Goal: Task Accomplishment & Management: Manage account settings

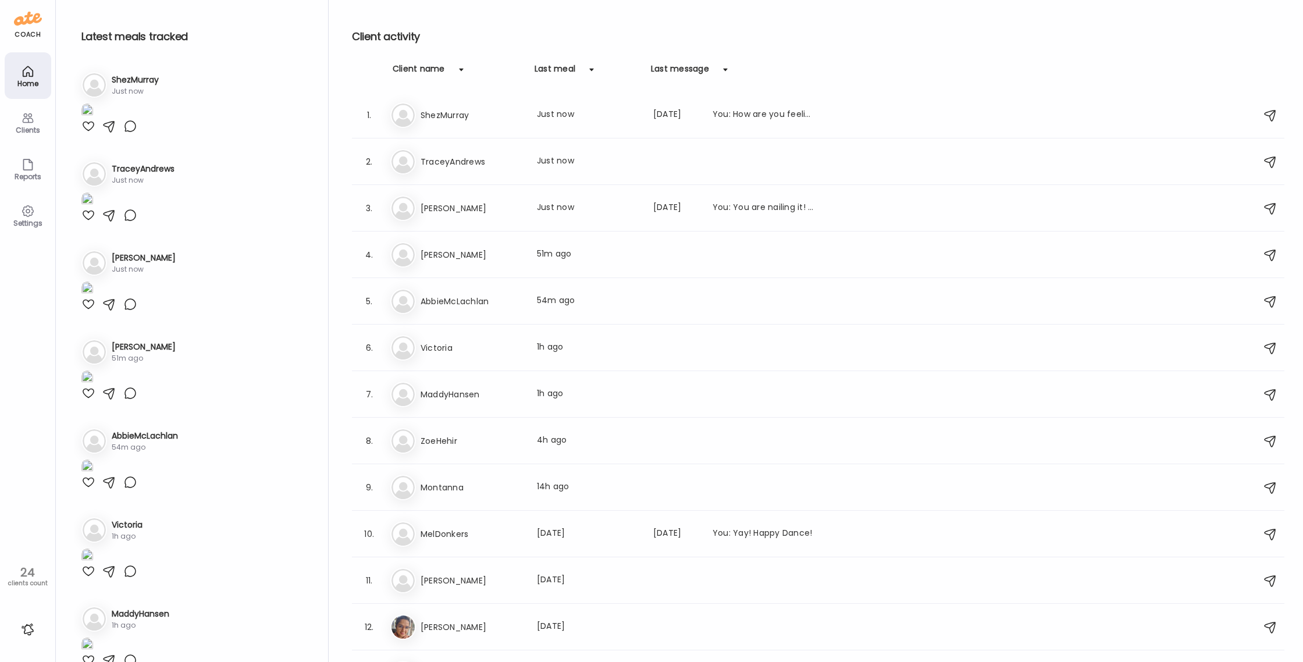
click at [24, 127] on div "Clients" at bounding box center [28, 130] width 42 height 8
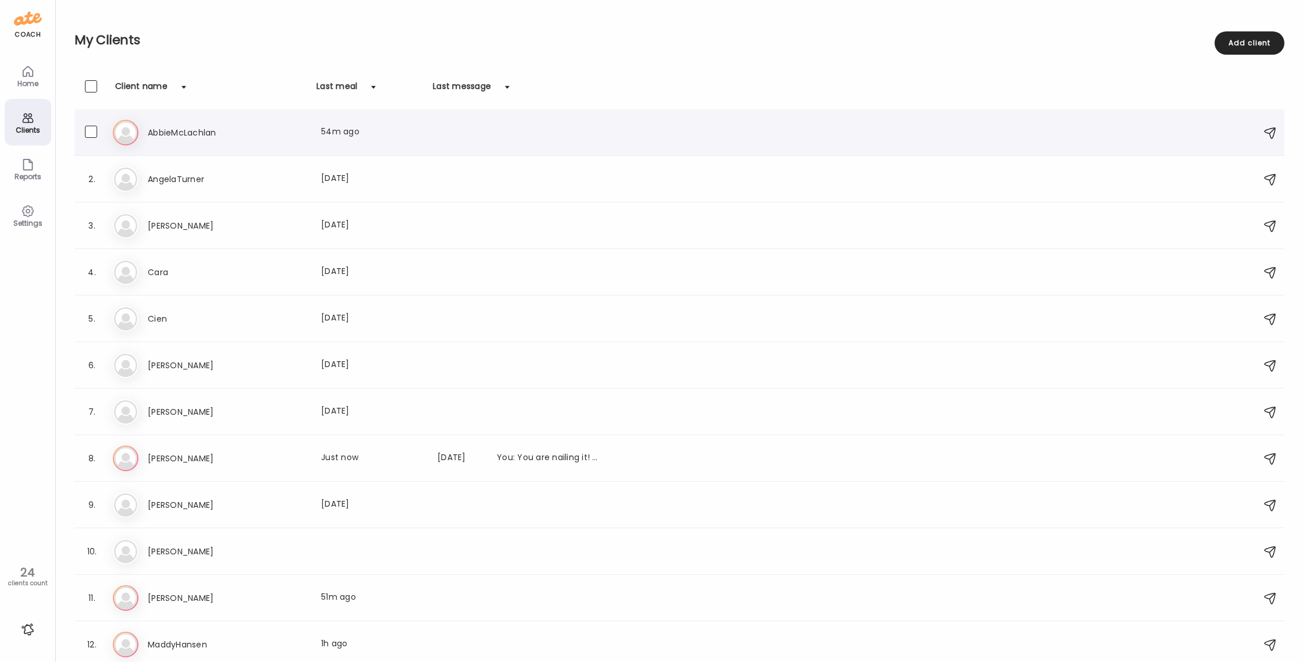
click at [122, 132] on icon at bounding box center [126, 133] width 26 height 26
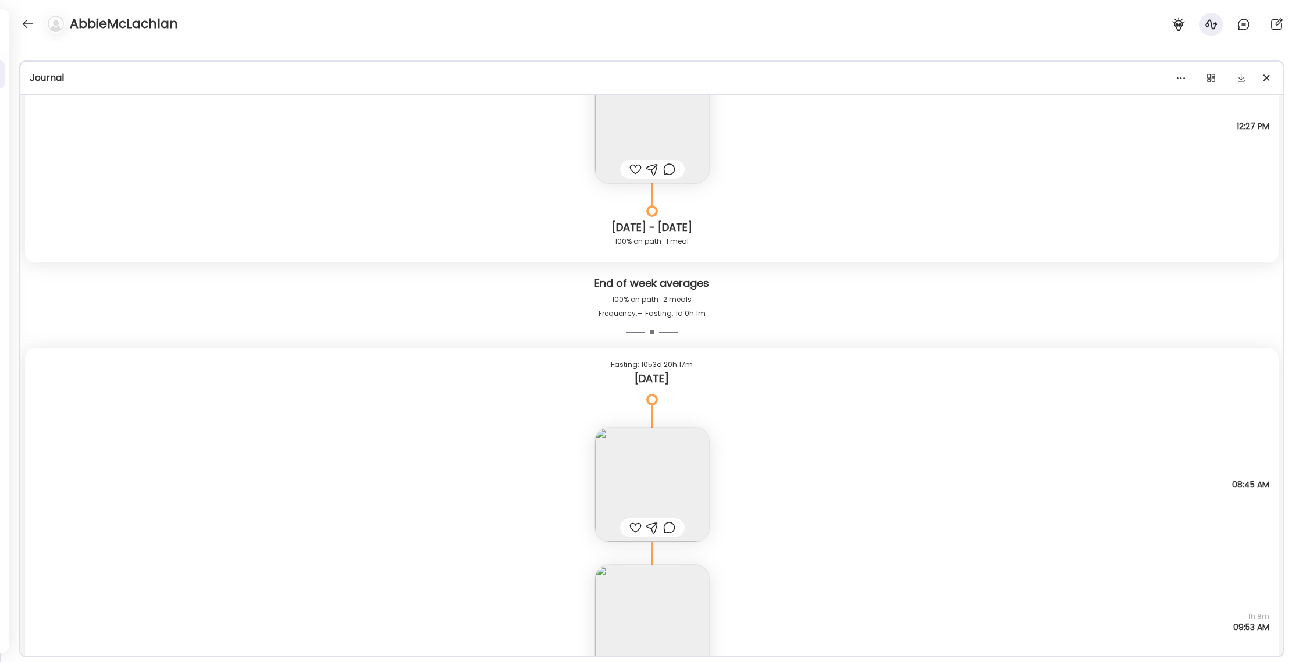
scroll to position [3718, 0]
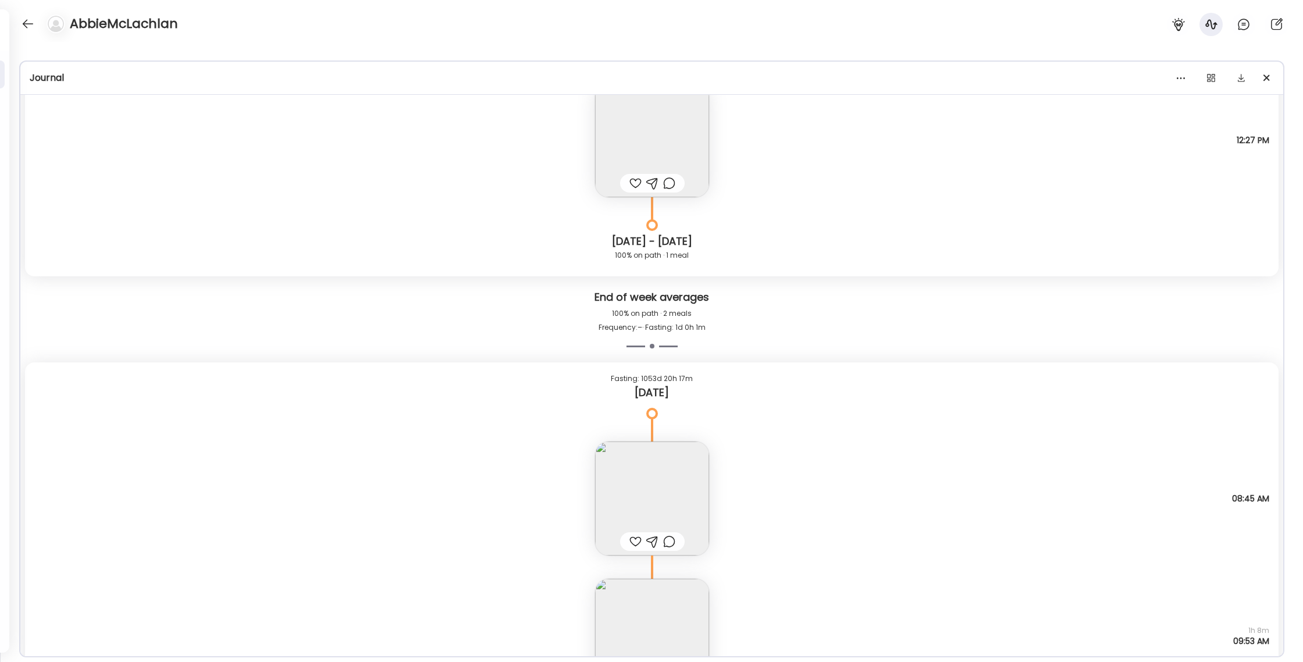
click at [622, 143] on img at bounding box center [652, 140] width 114 height 114
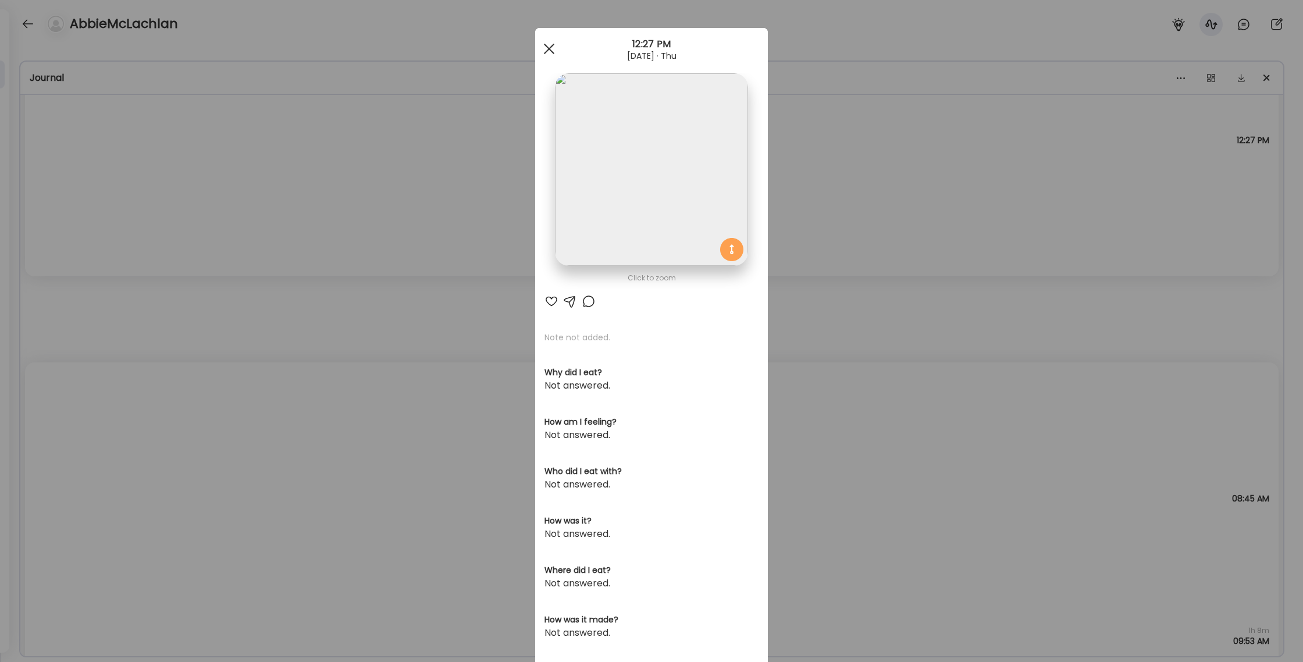
click at [547, 50] on span at bounding box center [549, 49] width 10 height 10
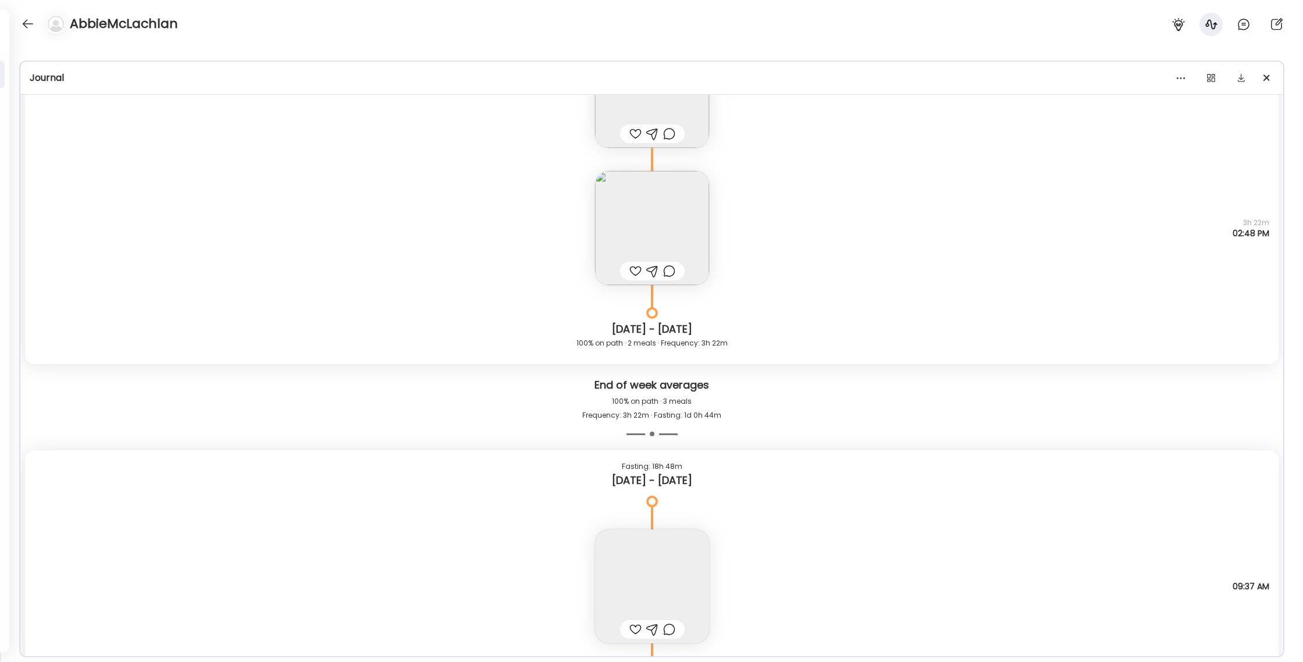
scroll to position [0, 0]
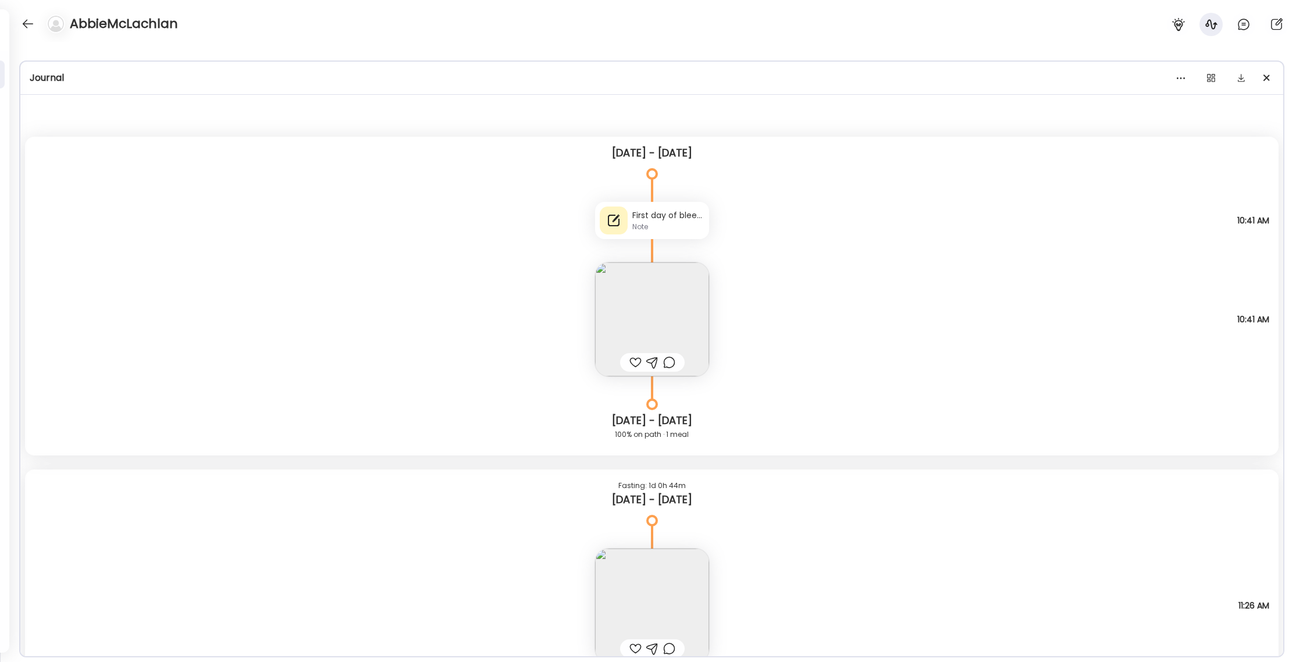
click at [682, 215] on div "First day of bleed, minor cramps [DATE] and [MEDICAL_DATA]" at bounding box center [668, 215] width 72 height 12
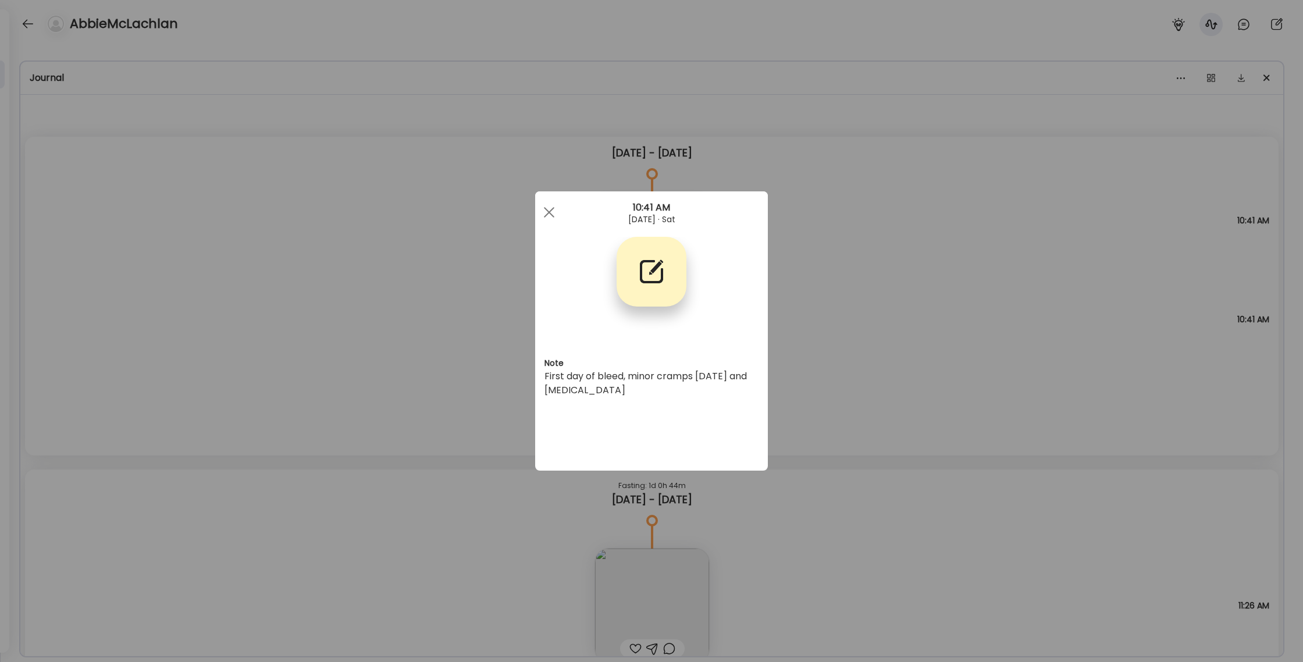
click at [898, 236] on div "Ate Coach Dashboard Wahoo! It’s official Take a moment to set up your Coach Pro…" at bounding box center [651, 331] width 1303 height 662
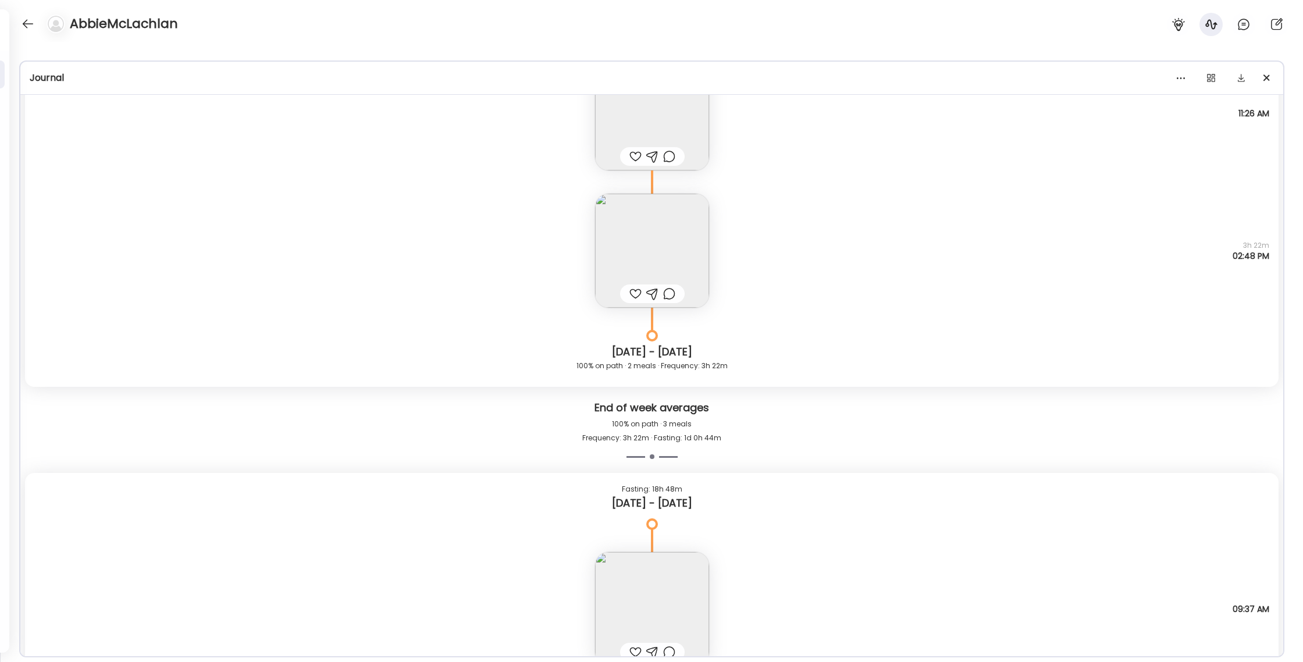
scroll to position [494, 0]
click at [671, 229] on img at bounding box center [652, 248] width 114 height 114
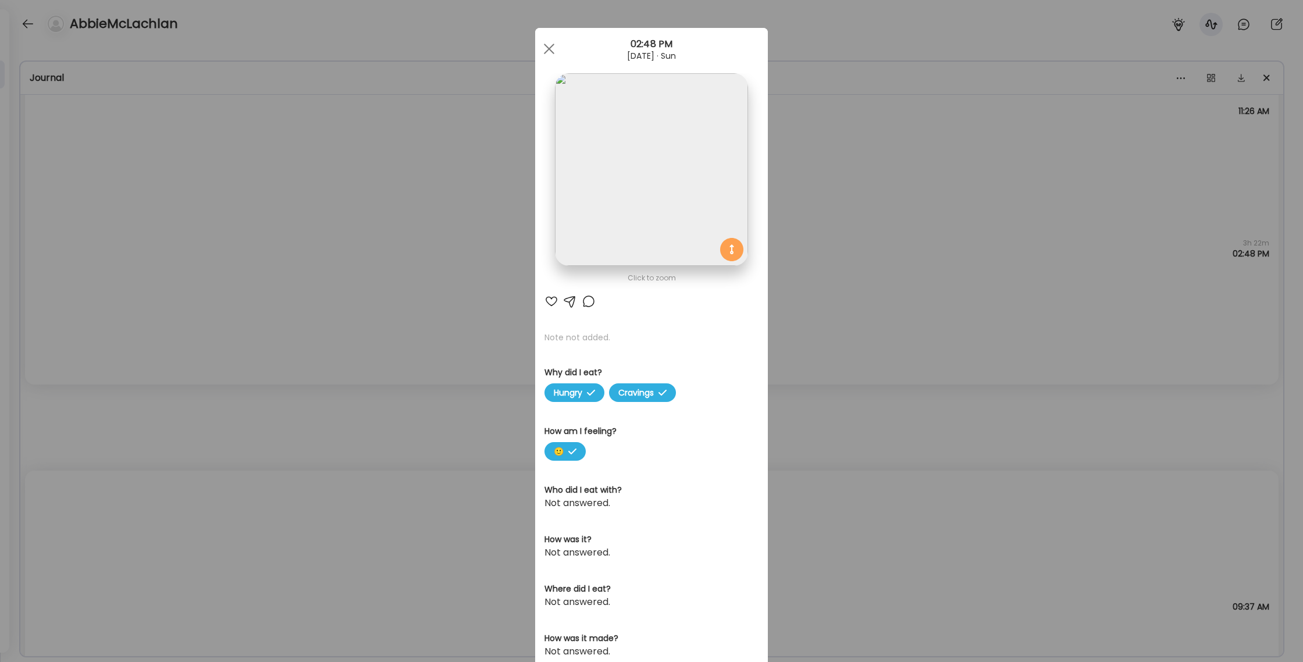
click at [829, 226] on div "Ate Coach Dashboard Wahoo! It’s official Take a moment to set up your Coach Pro…" at bounding box center [651, 331] width 1303 height 662
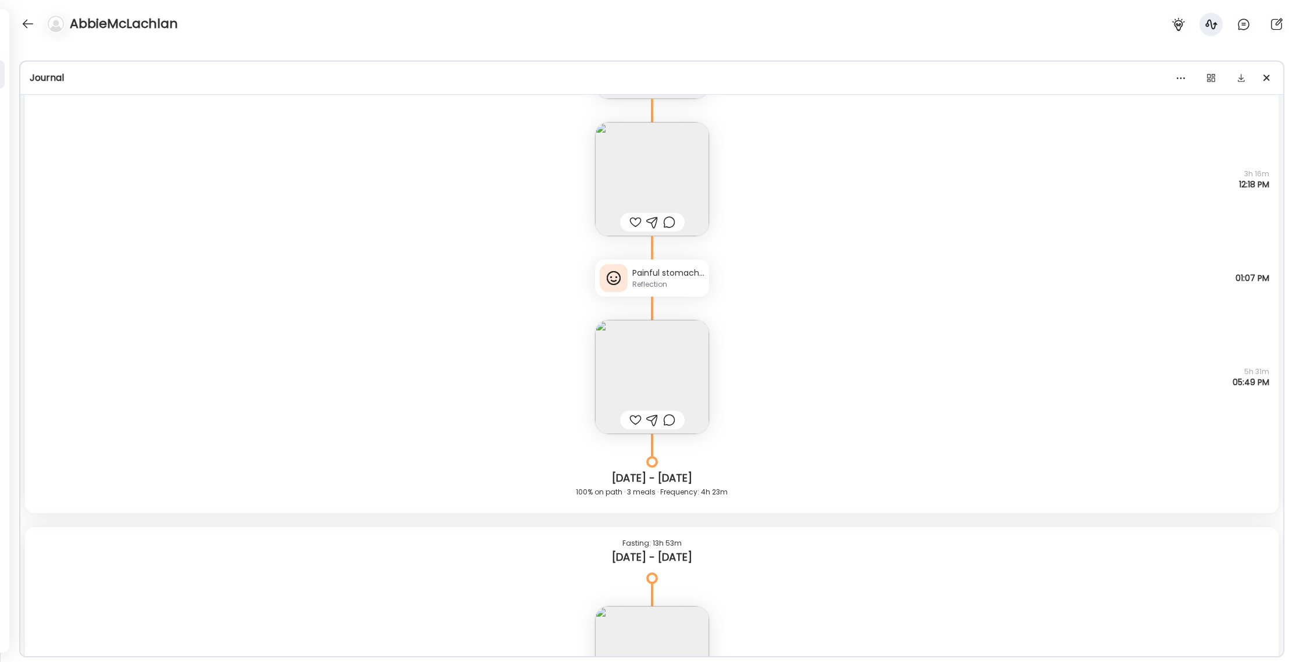
scroll to position [1351, 0]
click at [702, 262] on div "Painful stomach for most of the day, quite bloated struggling to pass." at bounding box center [668, 267] width 72 height 12
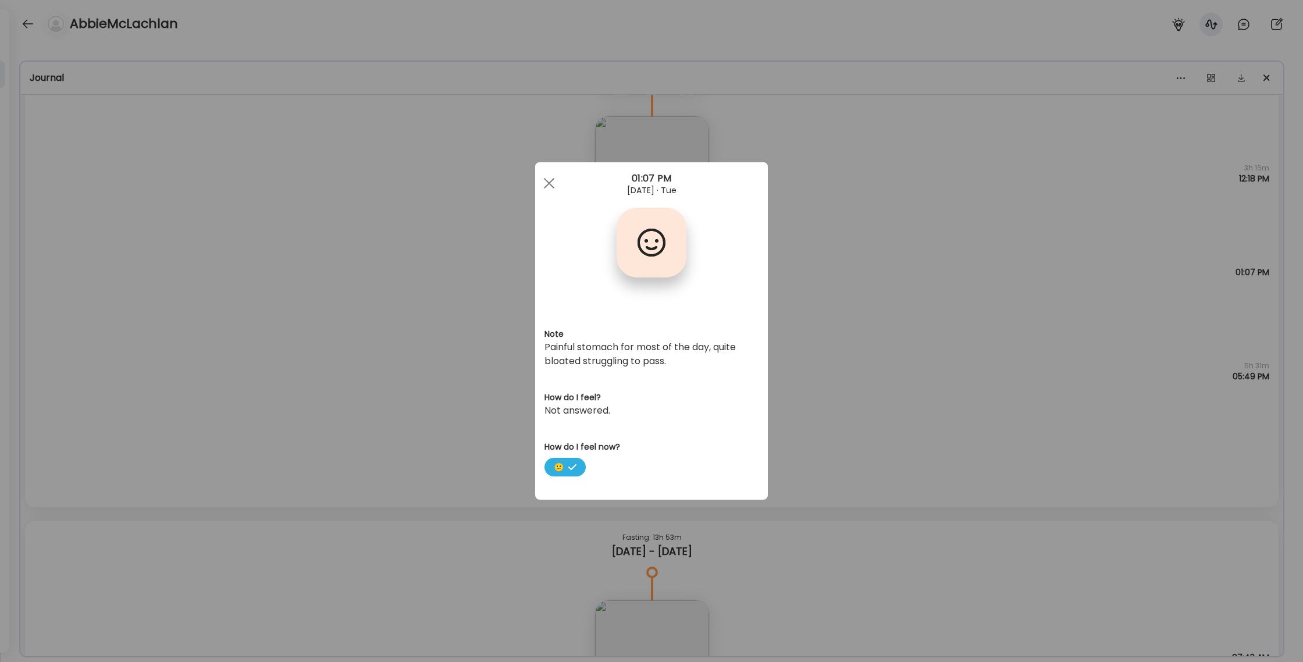
click at [827, 239] on div "Ate Coach Dashboard Wahoo! It’s official Take a moment to set up your Coach Pro…" at bounding box center [651, 331] width 1303 height 662
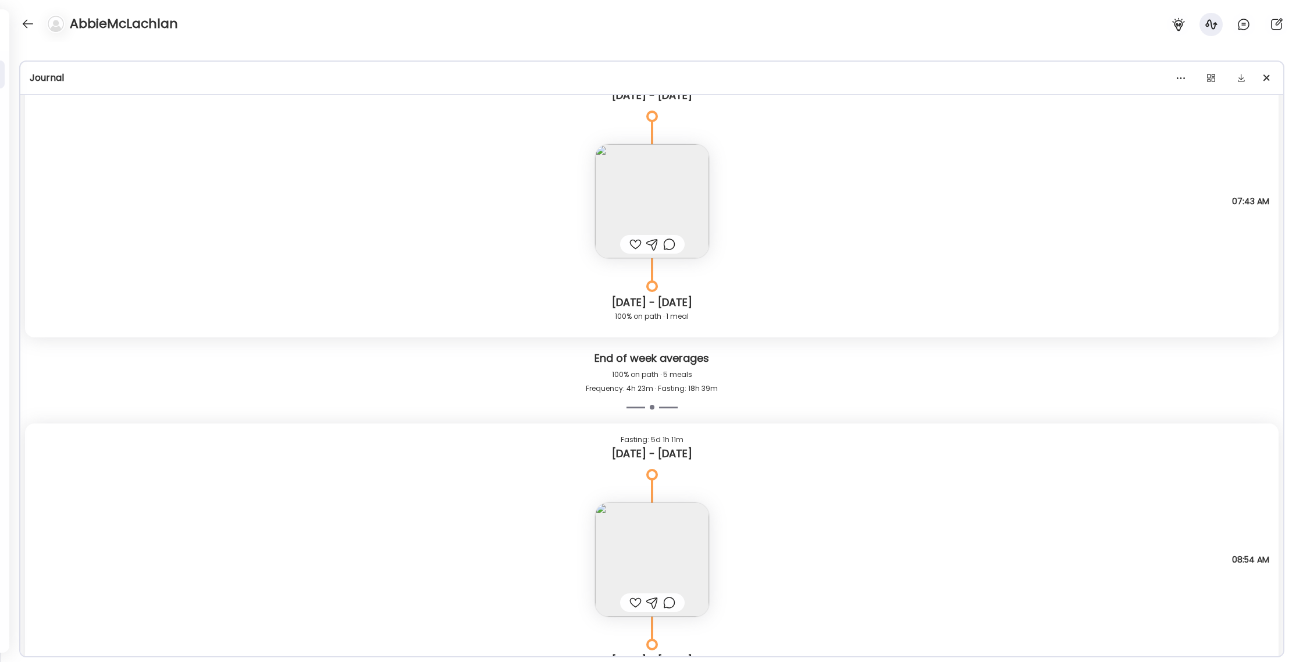
scroll to position [1810, 0]
click at [663, 190] on img at bounding box center [652, 199] width 114 height 114
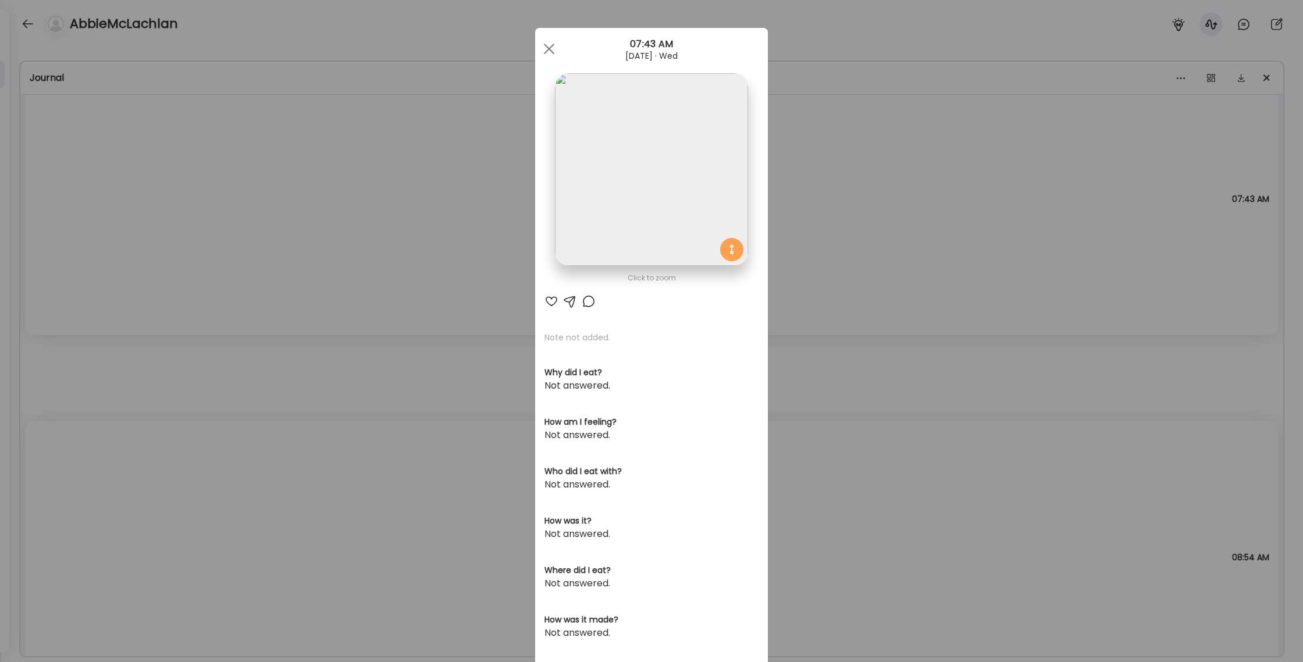
click at [863, 222] on div "Ate Coach Dashboard Wahoo! It’s official Take a moment to set up your Coach Pro…" at bounding box center [651, 331] width 1303 height 662
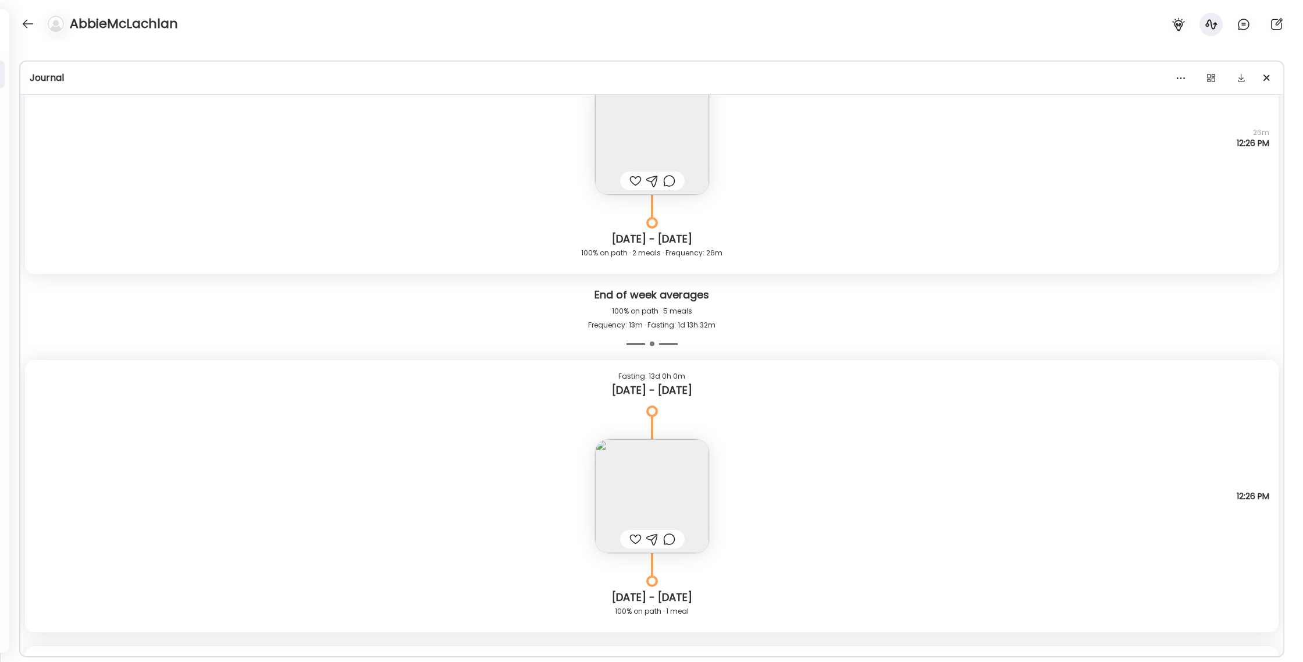
scroll to position [3130, 0]
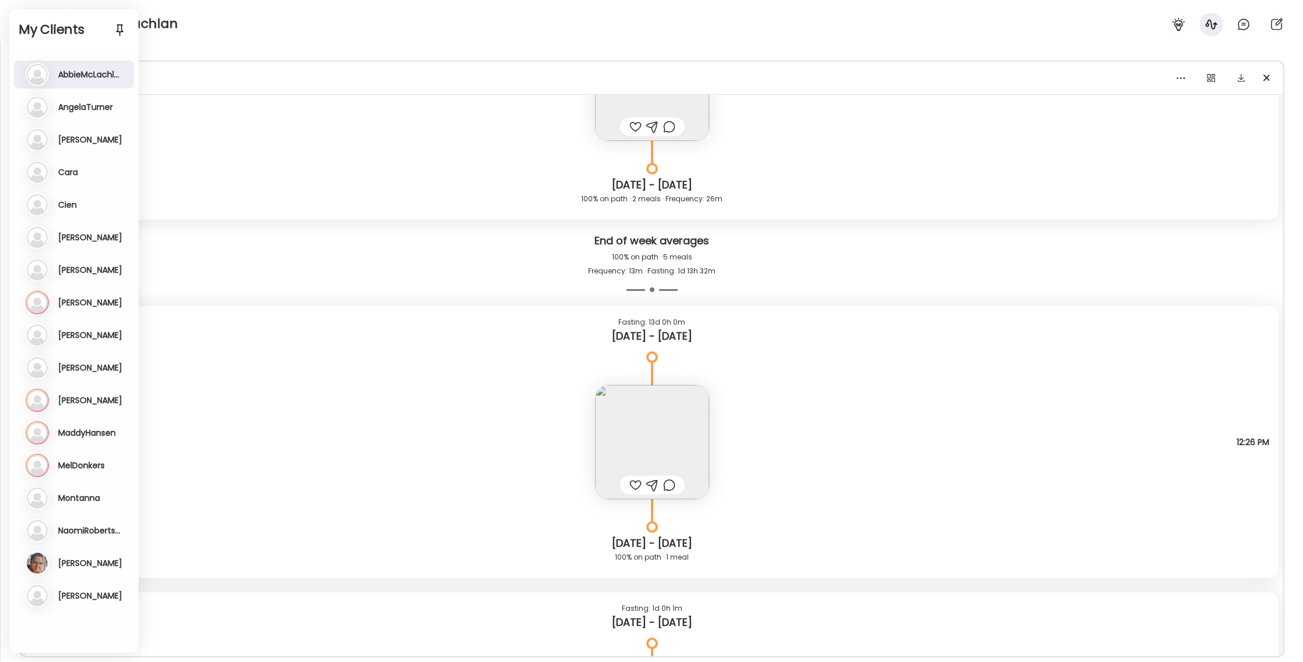
click at [272, 51] on div "**********" at bounding box center [651, 352] width 1303 height 620
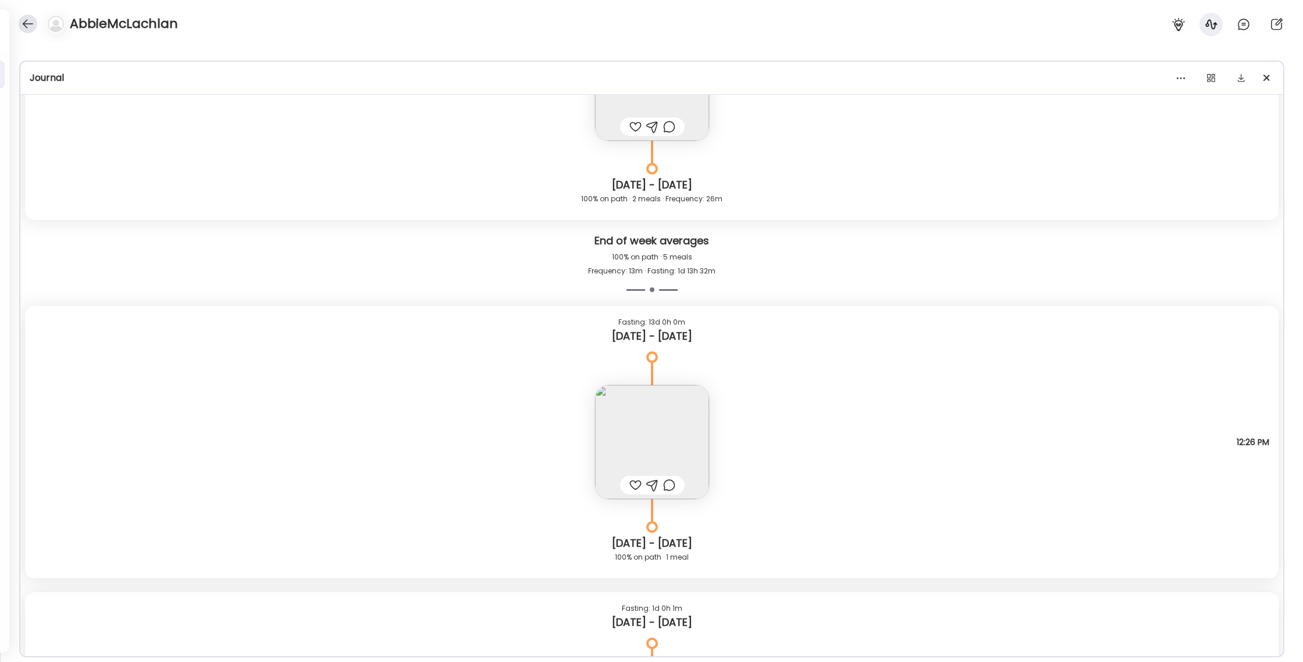
click at [30, 28] on div at bounding box center [28, 24] width 19 height 19
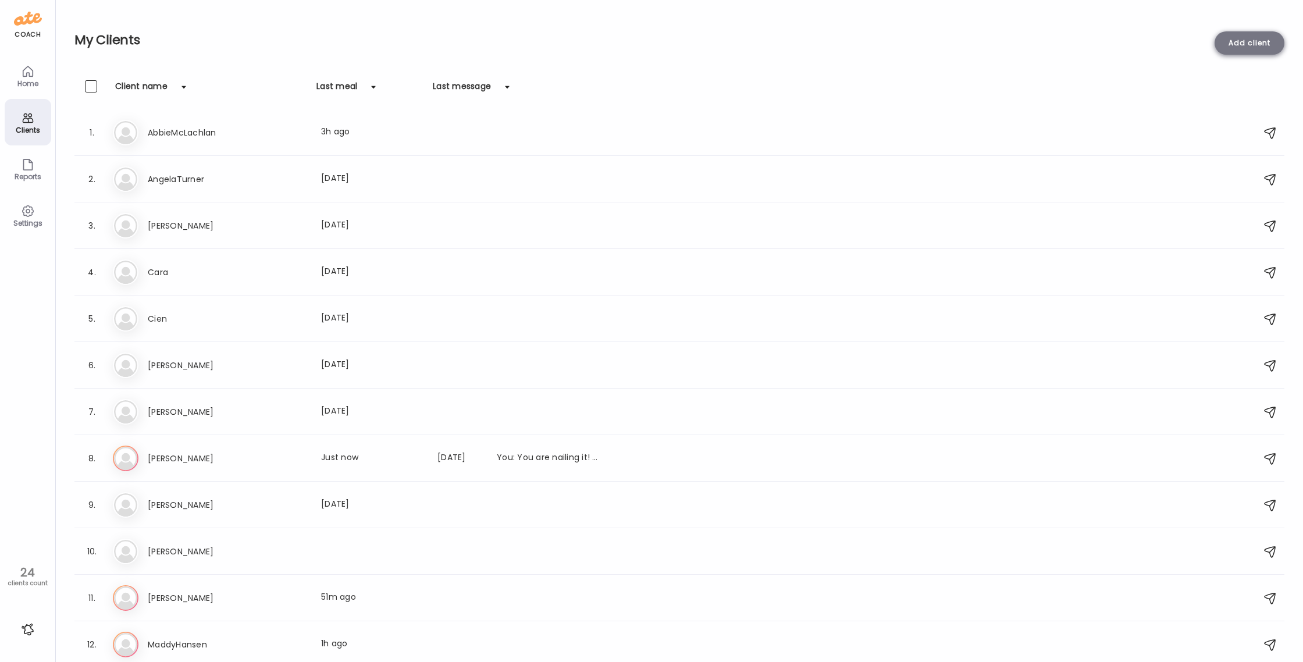
click at [1235, 38] on div "Add client" at bounding box center [1250, 42] width 70 height 23
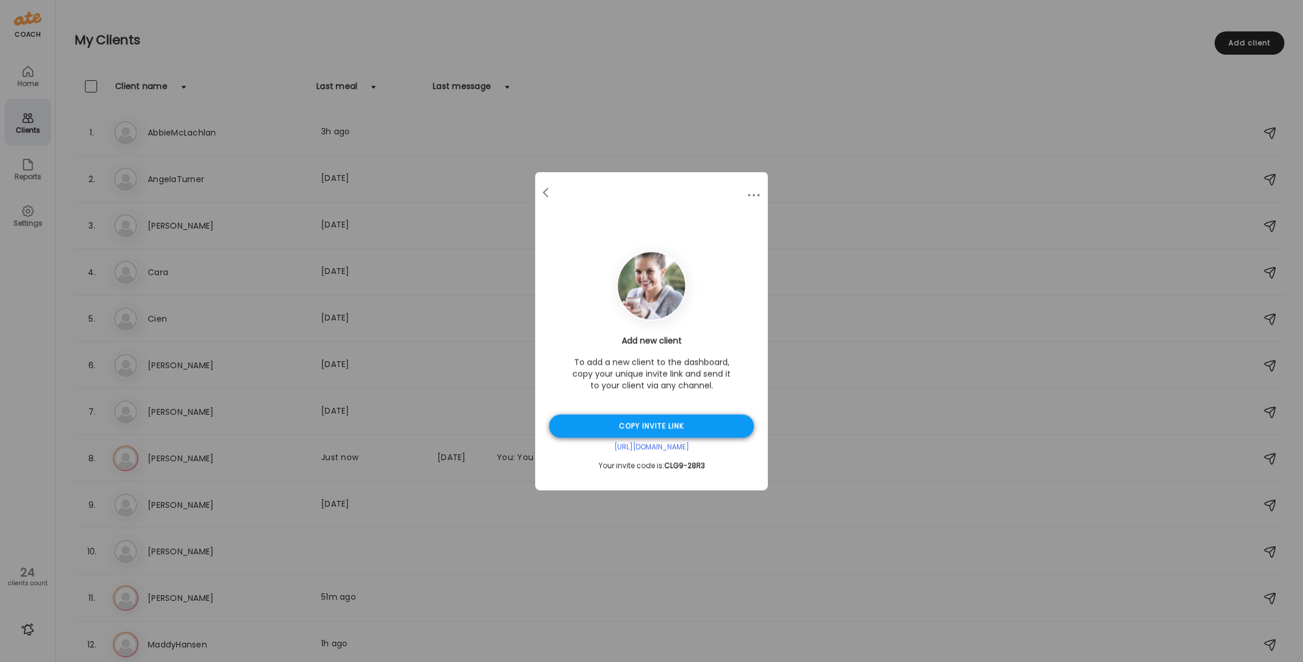
click at [694, 414] on div "Add new client To add a new client to the dashboard, copy your unique invite li…" at bounding box center [651, 403] width 205 height 136
click at [692, 418] on div "Copy invite link" at bounding box center [651, 426] width 205 height 23
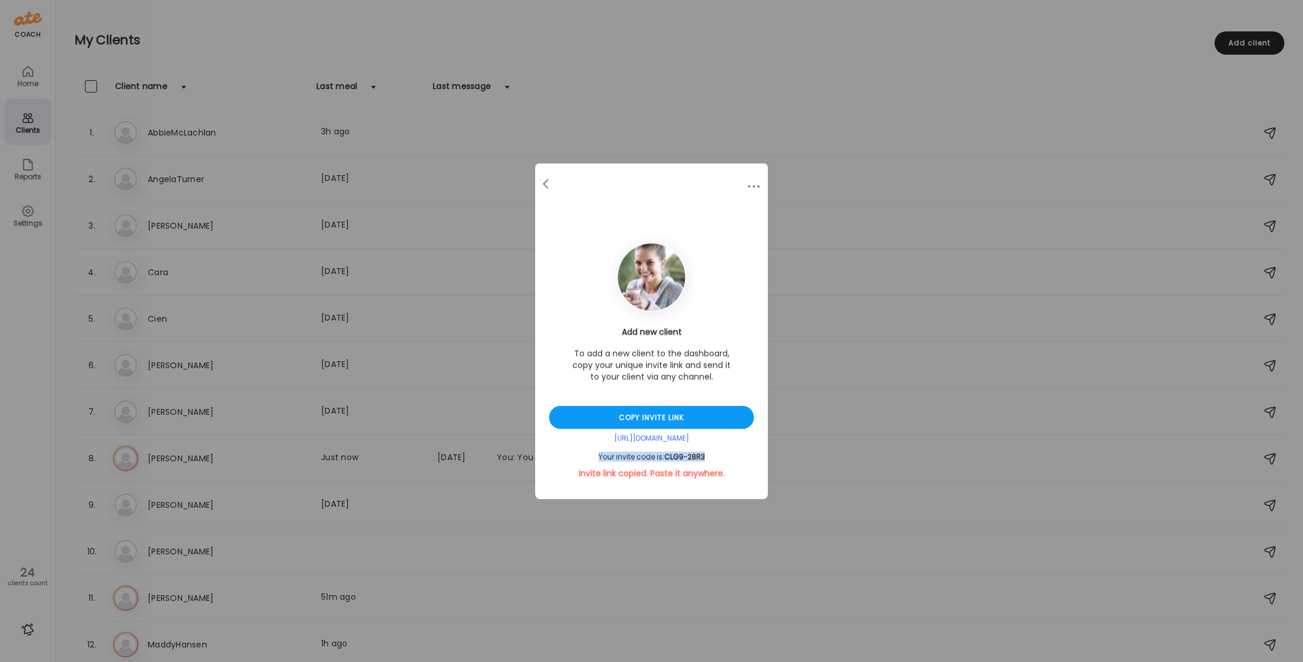
drag, startPoint x: 704, startPoint y: 458, endPoint x: 593, endPoint y: 458, distance: 111.1
click at [593, 458] on div "Your invite code is: CLG9-28R3" at bounding box center [651, 457] width 205 height 9
copy div "Your invite code is: CLG9-28R3"
click at [548, 183] on div at bounding box center [546, 184] width 23 height 23
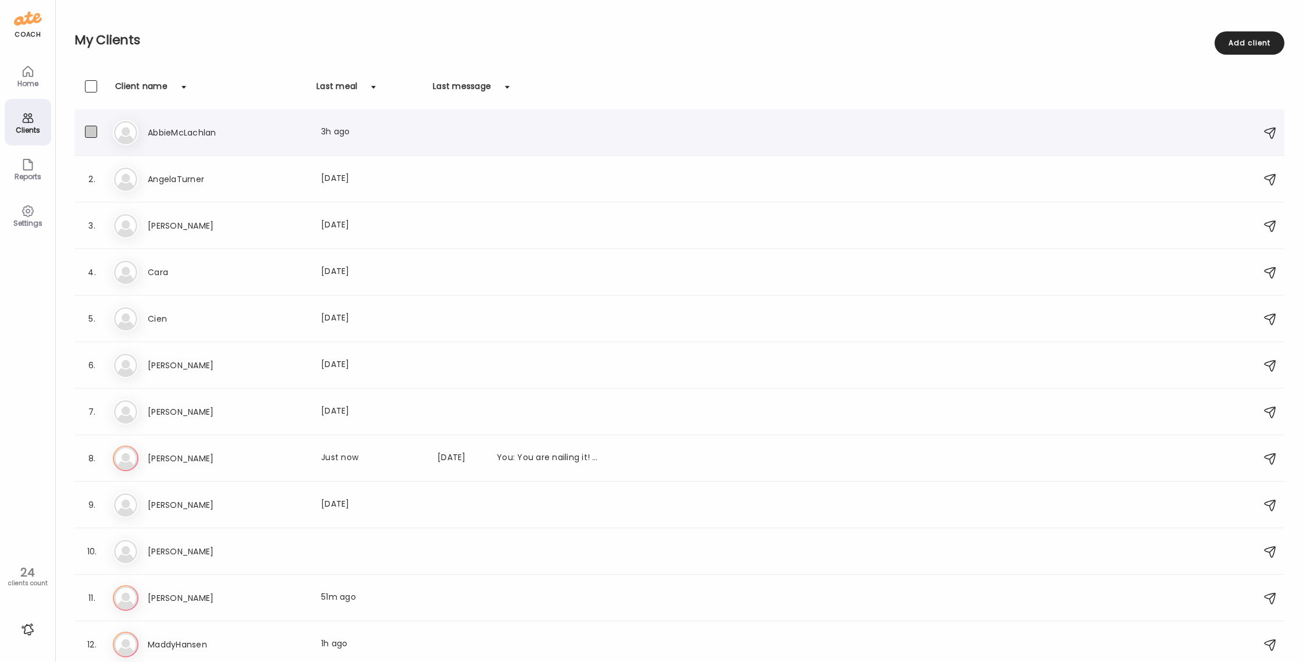
click at [118, 136] on label at bounding box center [102, 133] width 35 height 15
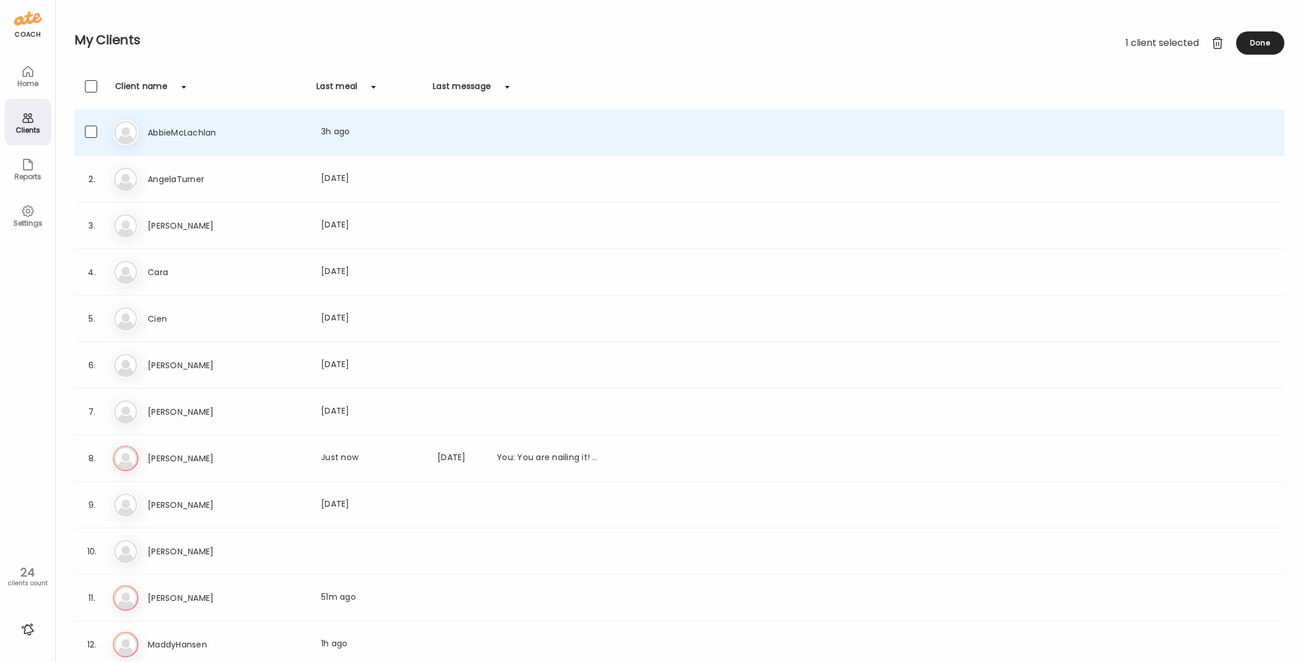
click at [130, 137] on icon at bounding box center [126, 133] width 26 height 26
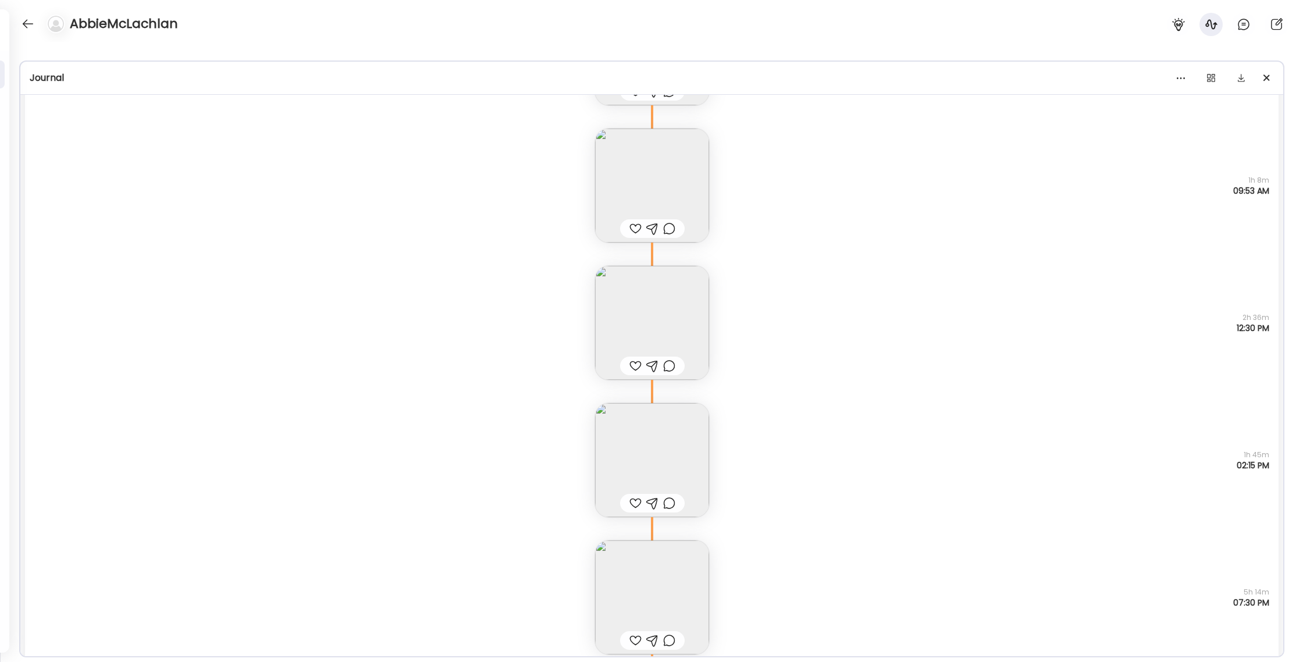
scroll to position [4170, 0]
